Goal: Information Seeking & Learning: Learn about a topic

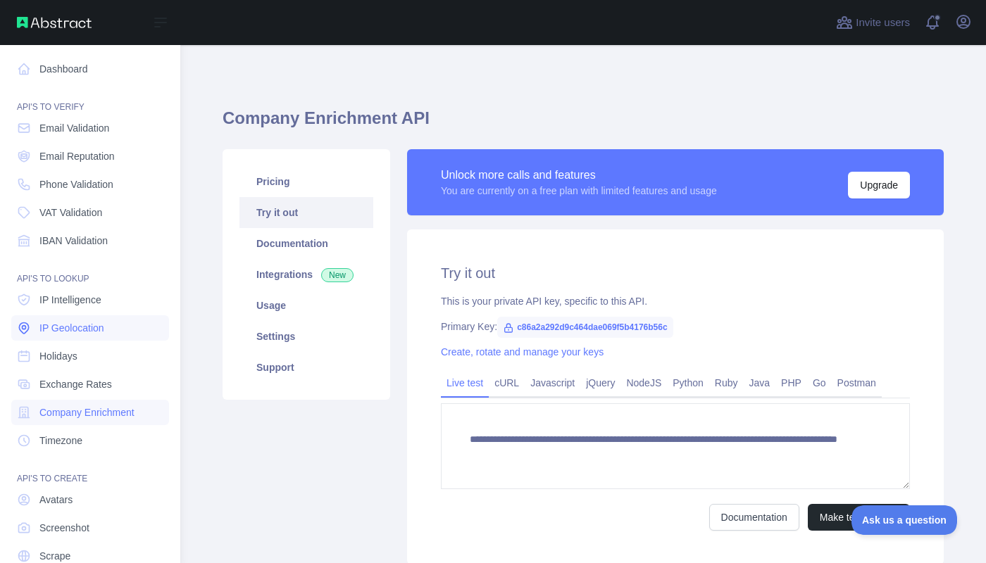
scroll to position [56, 0]
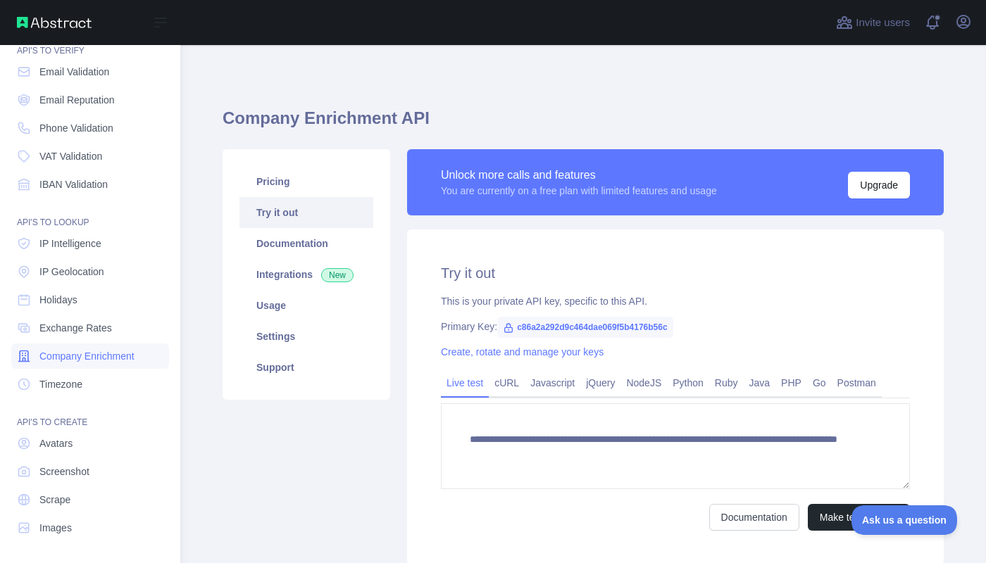
click at [112, 354] on span "Company Enrichment" at bounding box center [86, 356] width 95 height 14
type textarea "**********"
click at [113, 354] on span "Company Enrichment" at bounding box center [86, 356] width 95 height 14
click at [78, 246] on span "IP Intelligence" at bounding box center [70, 244] width 62 height 14
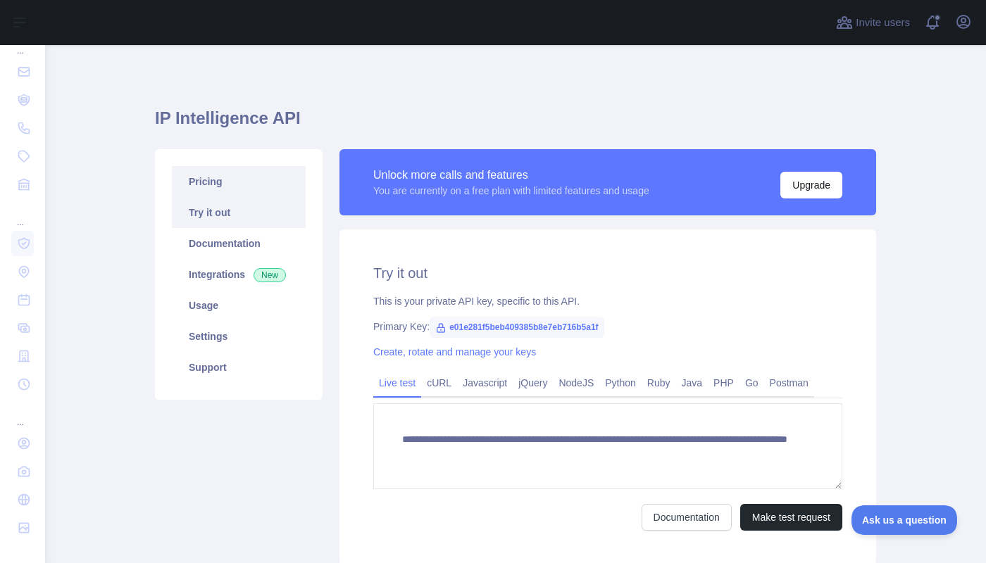
click at [204, 184] on link "Pricing" at bounding box center [239, 181] width 134 height 31
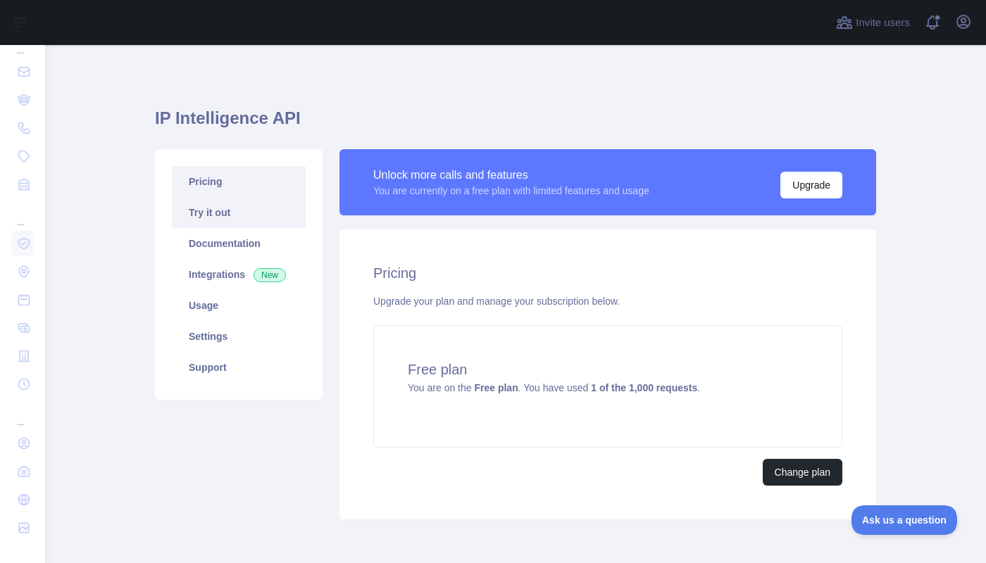
click at [211, 212] on link "Try it out" at bounding box center [239, 212] width 134 height 31
